Goal: Find specific page/section: Find specific page/section

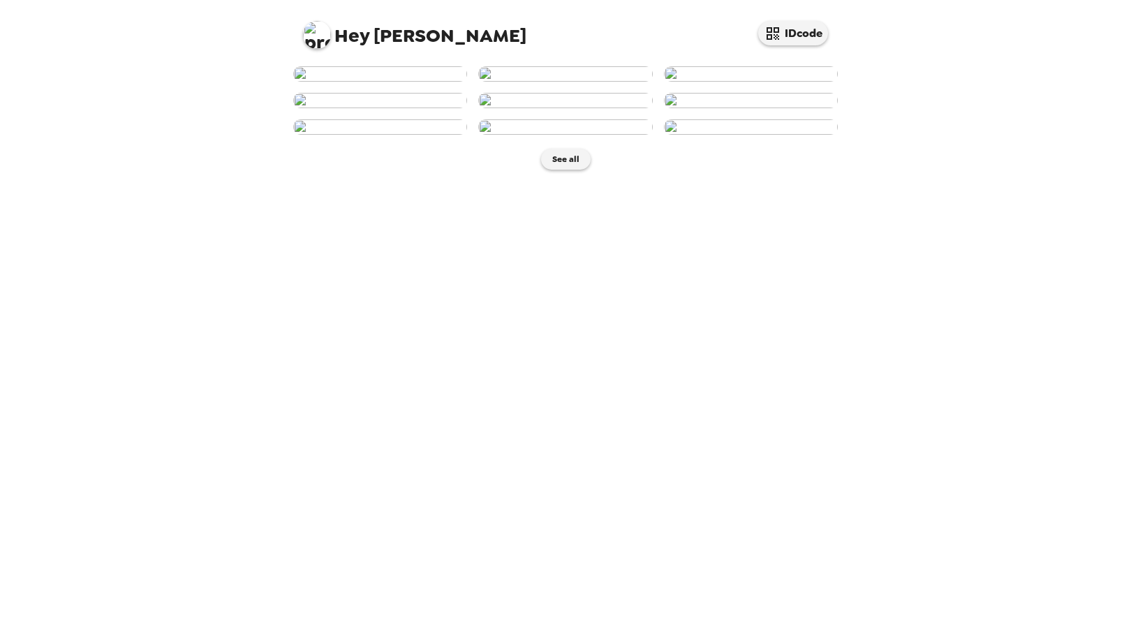
click at [420, 82] on img at bounding box center [380, 73] width 174 height 15
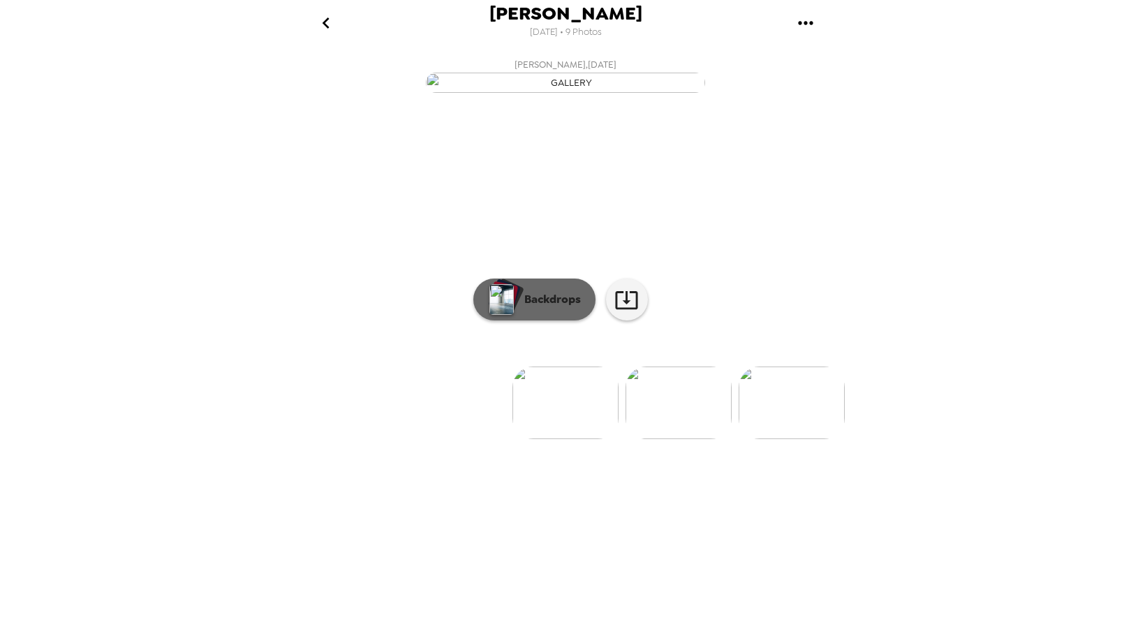
click at [551, 308] on p "Backdrops" at bounding box center [549, 299] width 64 height 17
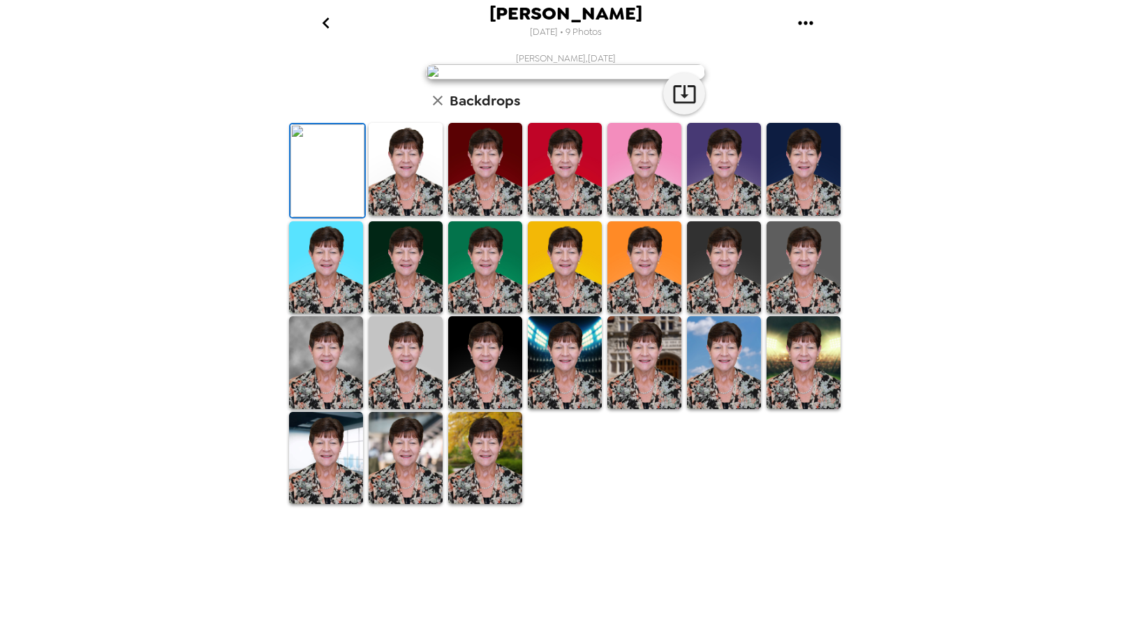
scroll to position [203, 0]
click at [480, 505] on img at bounding box center [485, 458] width 74 height 93
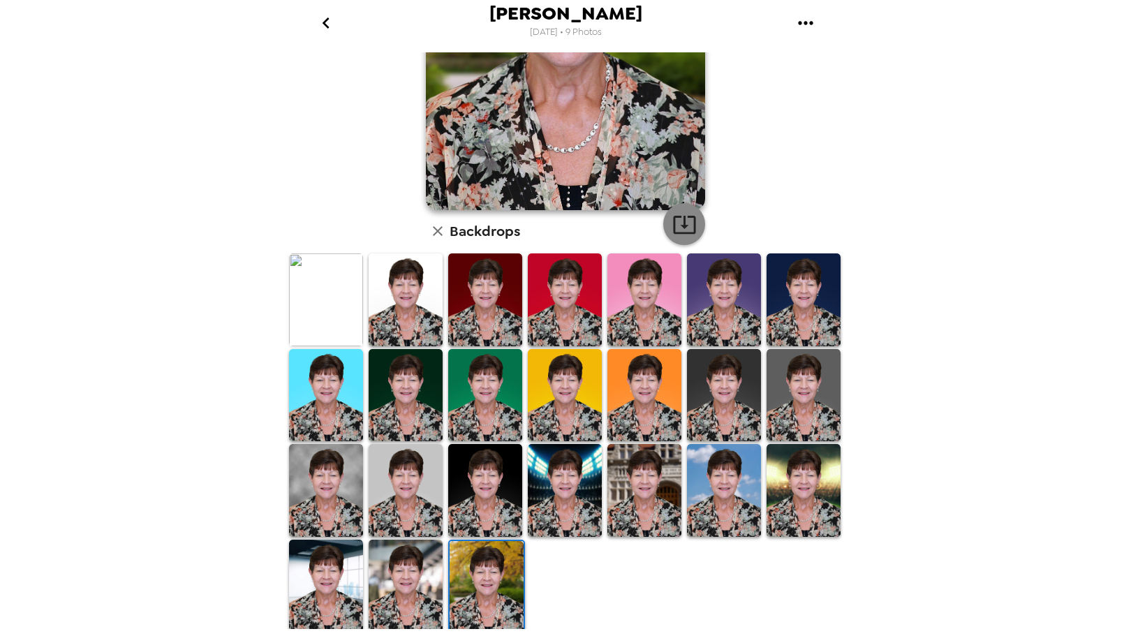
click at [673, 223] on icon "button" at bounding box center [684, 224] width 24 height 24
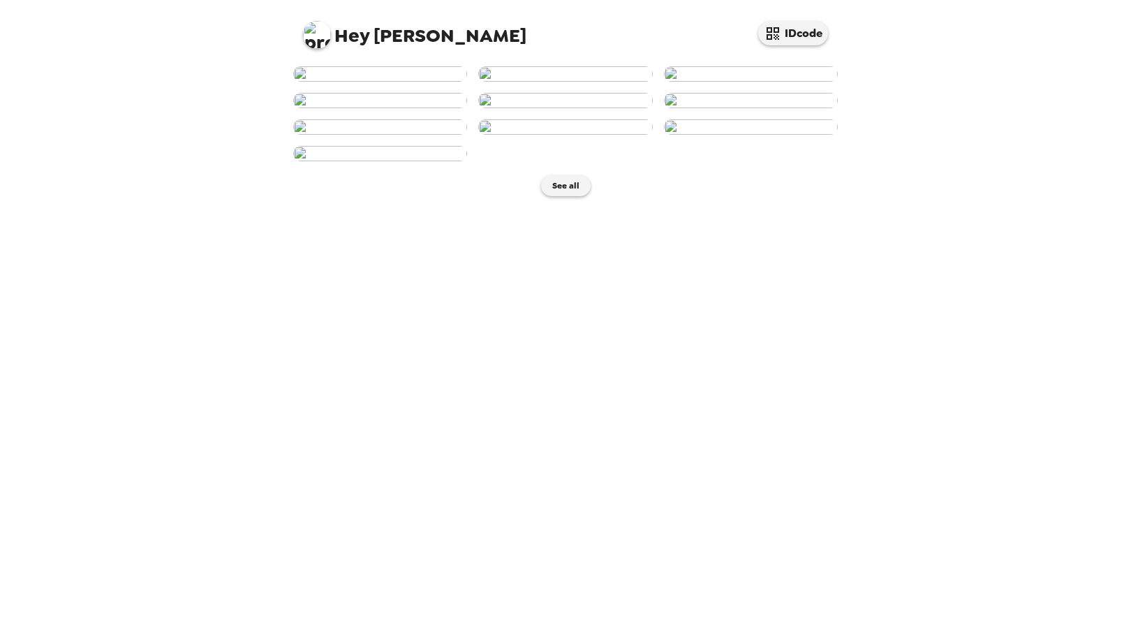
click at [415, 82] on img at bounding box center [380, 73] width 174 height 15
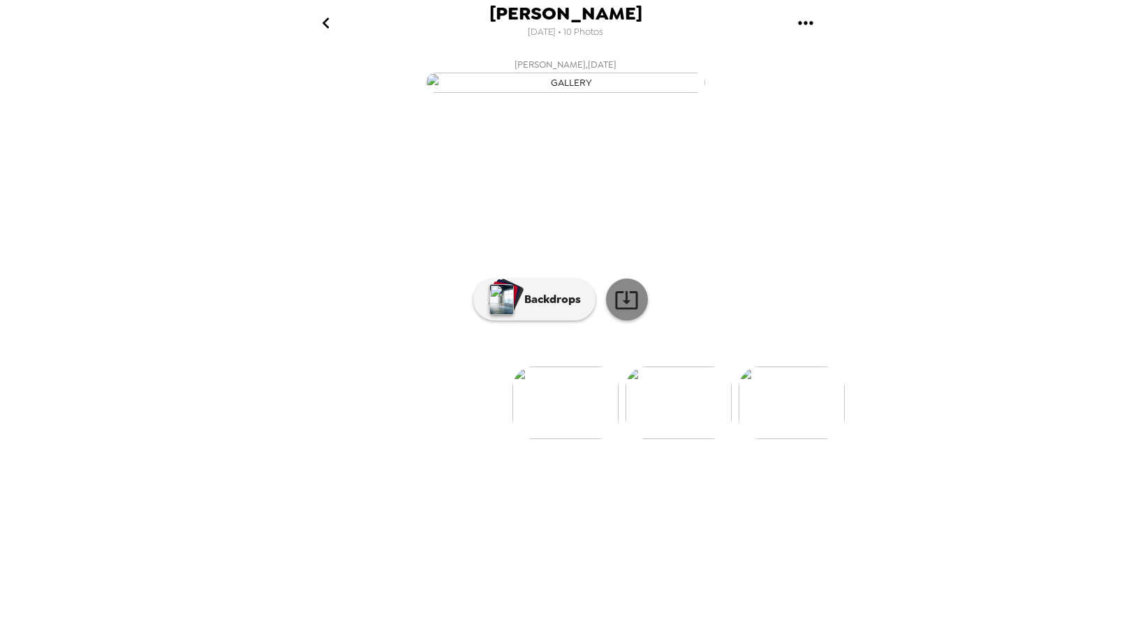
click at [632, 312] on icon at bounding box center [626, 300] width 24 height 24
click at [1061, 394] on div "Janna Urschel 10/2/2025 • 10 Photos Janna Urschel , 10-02-2025 Janna Urschel , …" at bounding box center [565, 318] width 1131 height 636
